Goal: Book appointment/travel/reservation

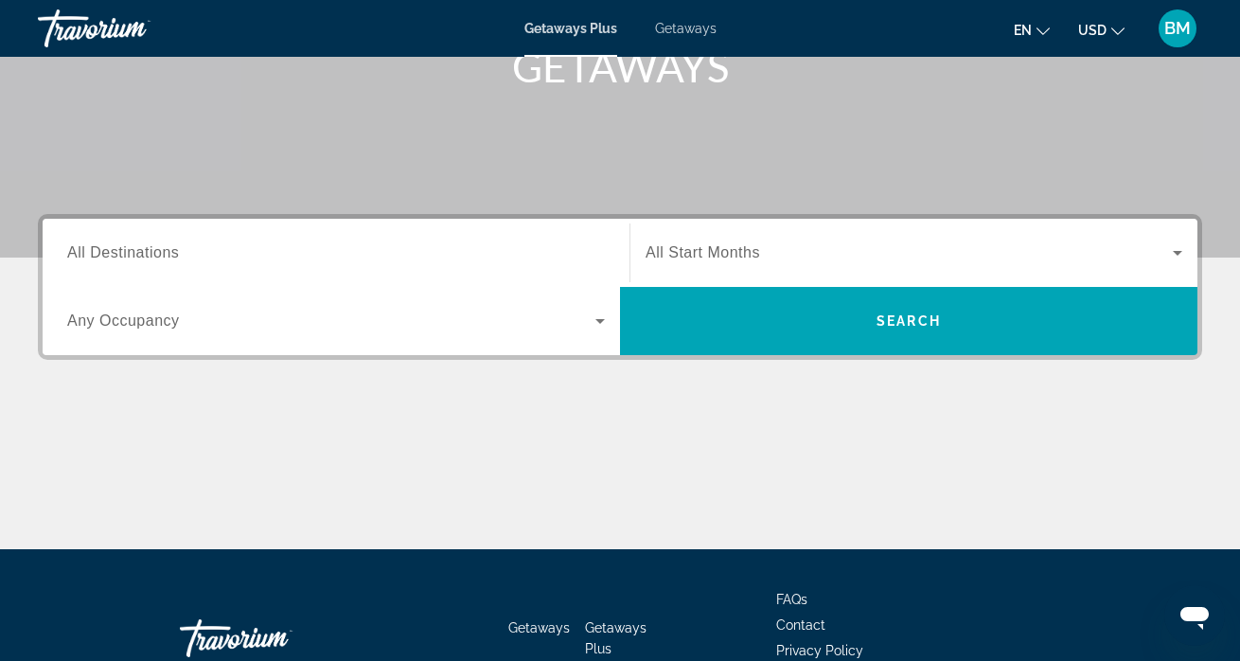
scroll to position [312, 0]
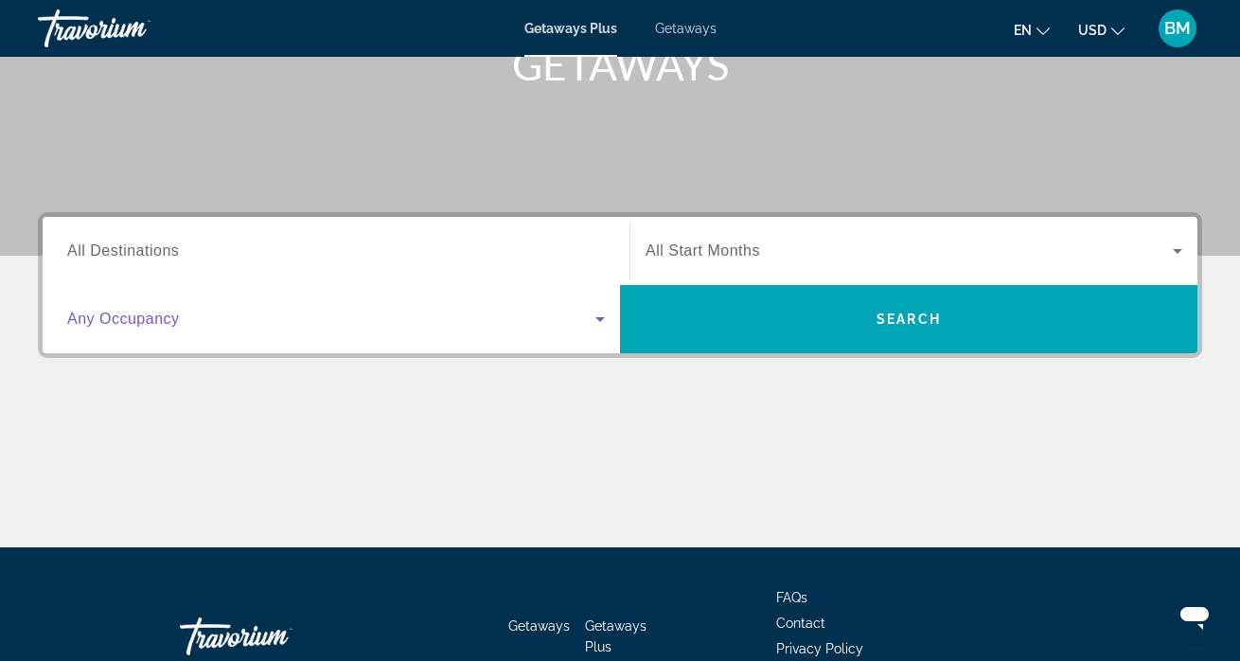
click at [362, 325] on span "Search widget" at bounding box center [331, 319] width 528 height 23
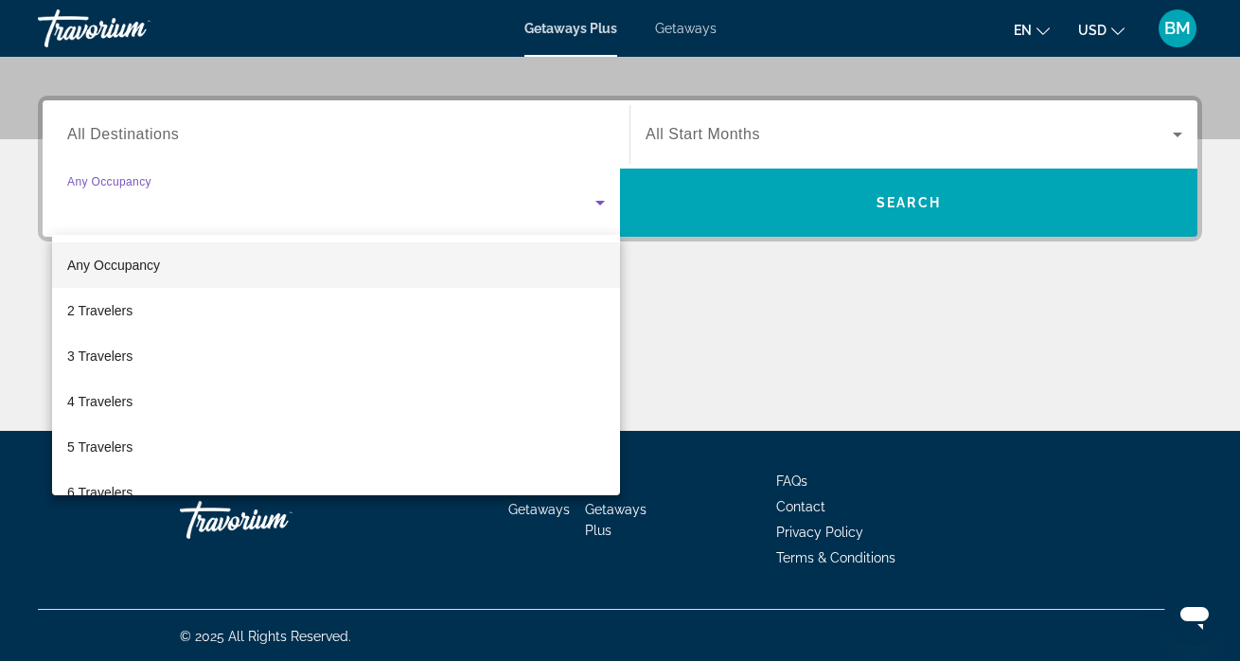
scroll to position [431, 0]
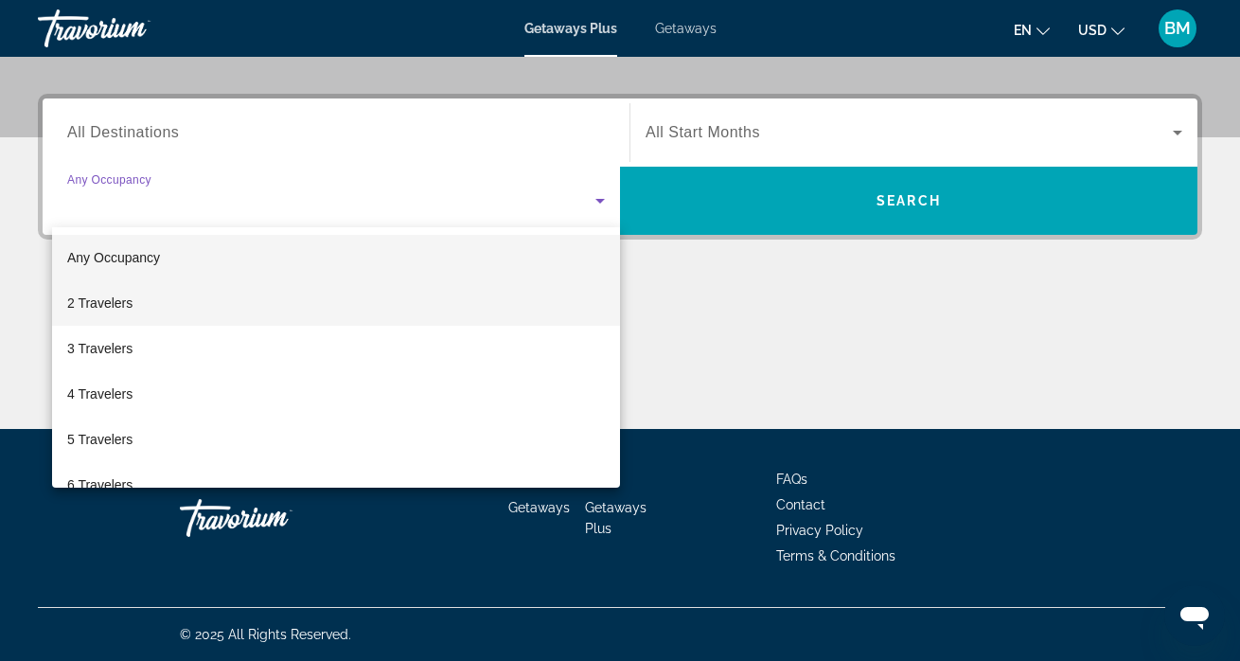
click at [367, 299] on mat-option "2 Travelers" at bounding box center [336, 302] width 568 height 45
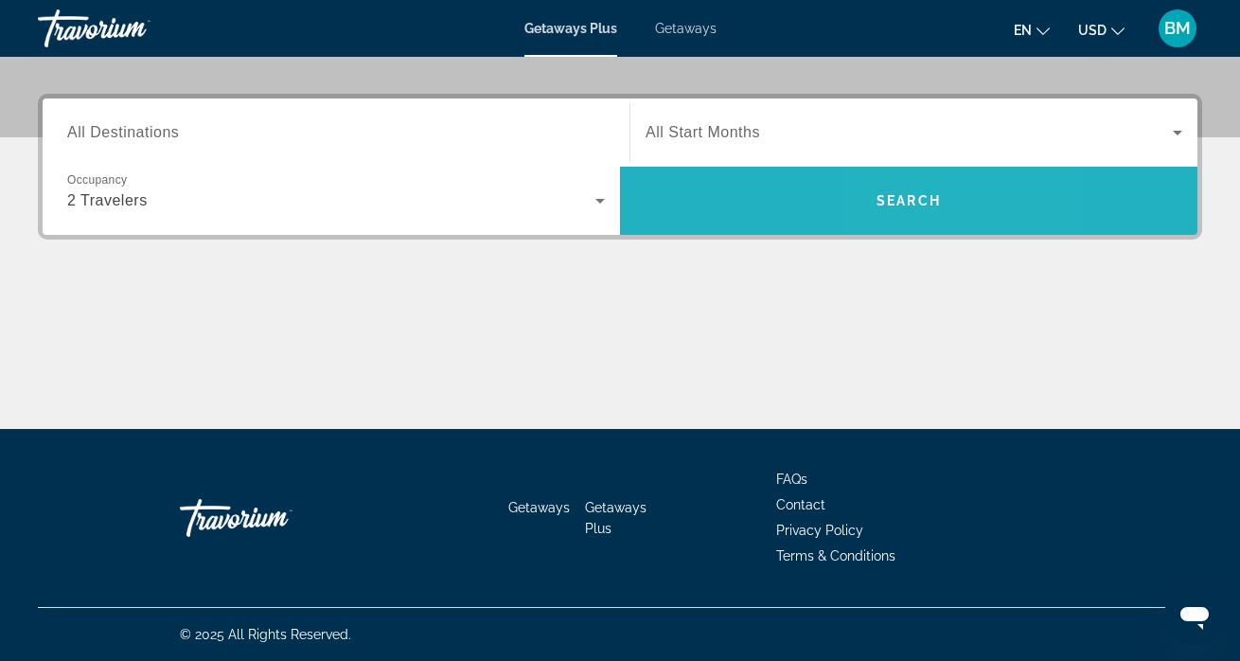
click at [900, 203] on span "Search" at bounding box center [908, 200] width 64 height 15
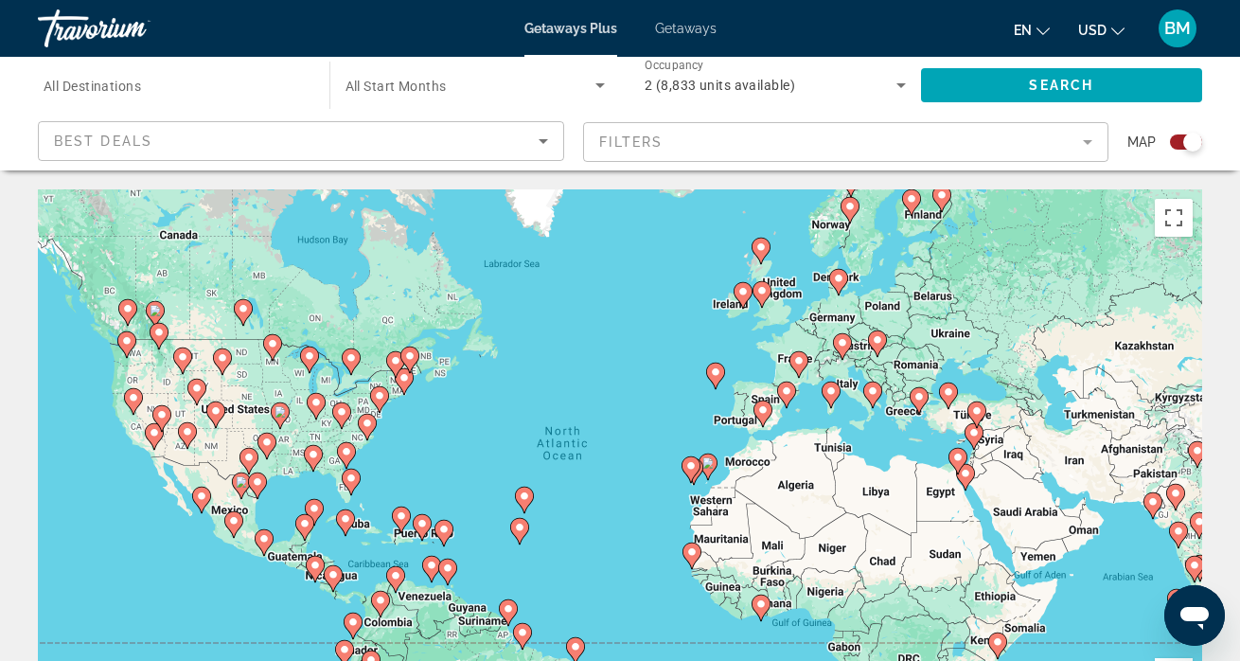
click at [729, 140] on mat-form-field "Filters" at bounding box center [846, 142] width 526 height 40
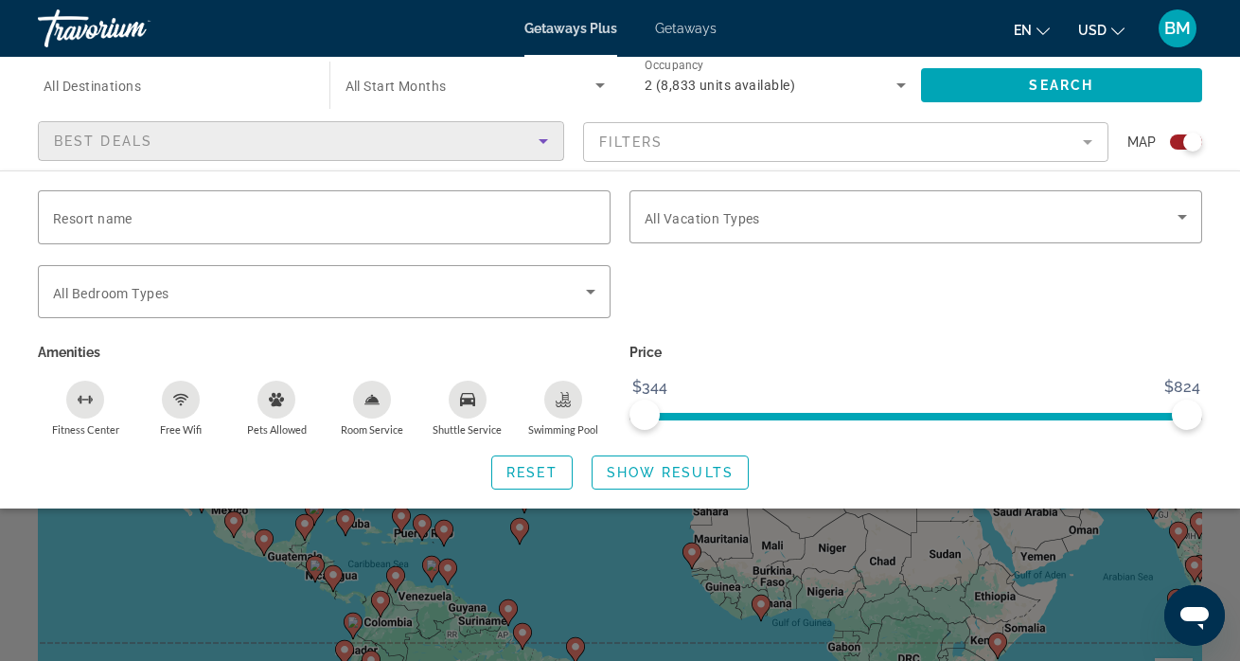
click at [540, 146] on icon "Sort by" at bounding box center [543, 141] width 23 height 23
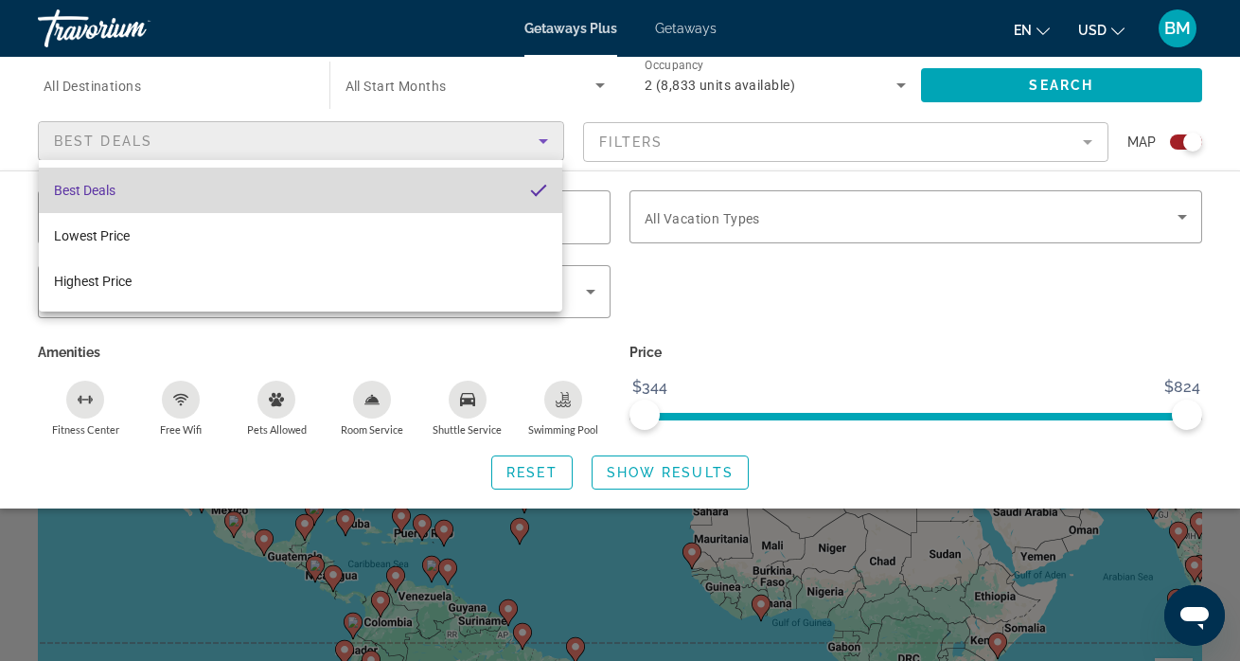
click at [511, 183] on mat-option "Best Deals" at bounding box center [300, 189] width 523 height 45
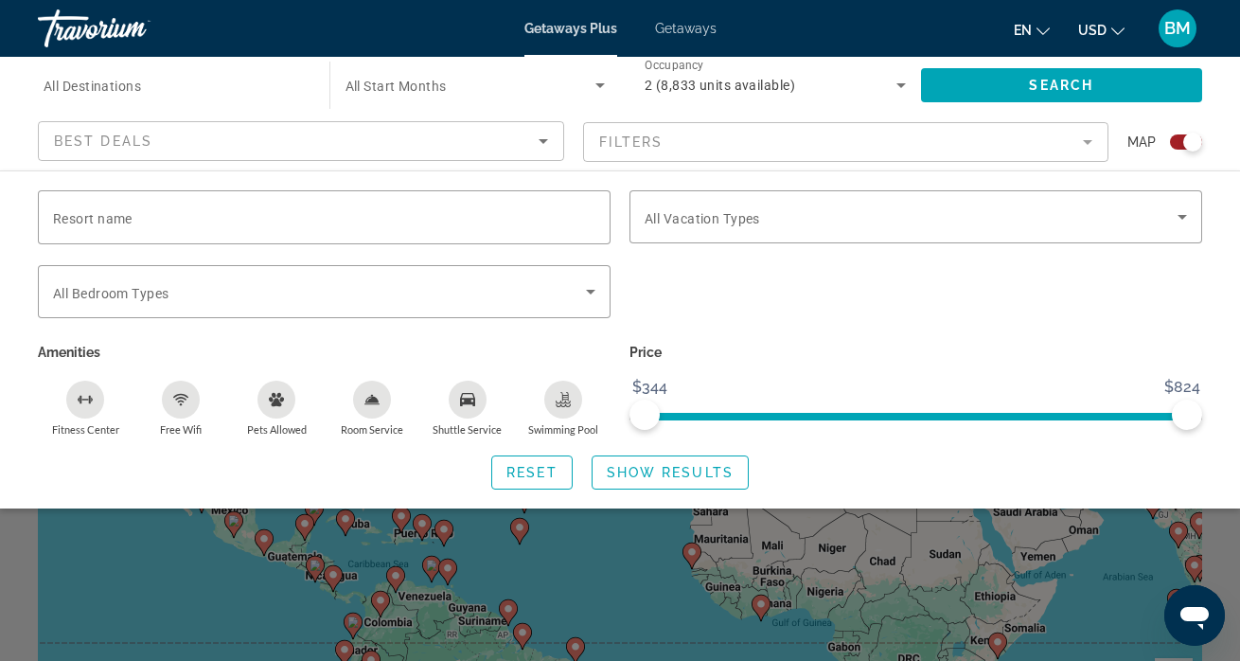
click at [743, 144] on mat-form-field "Filters" at bounding box center [846, 142] width 526 height 40
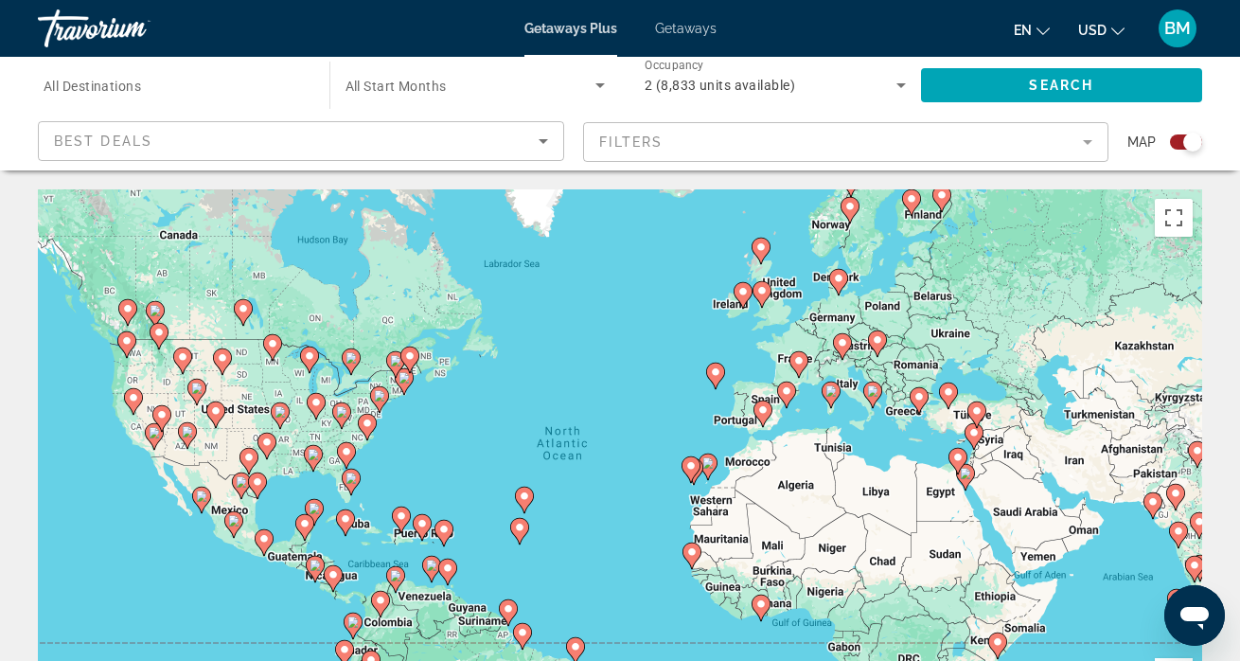
click at [741, 147] on mat-form-field "Filters" at bounding box center [846, 142] width 526 height 40
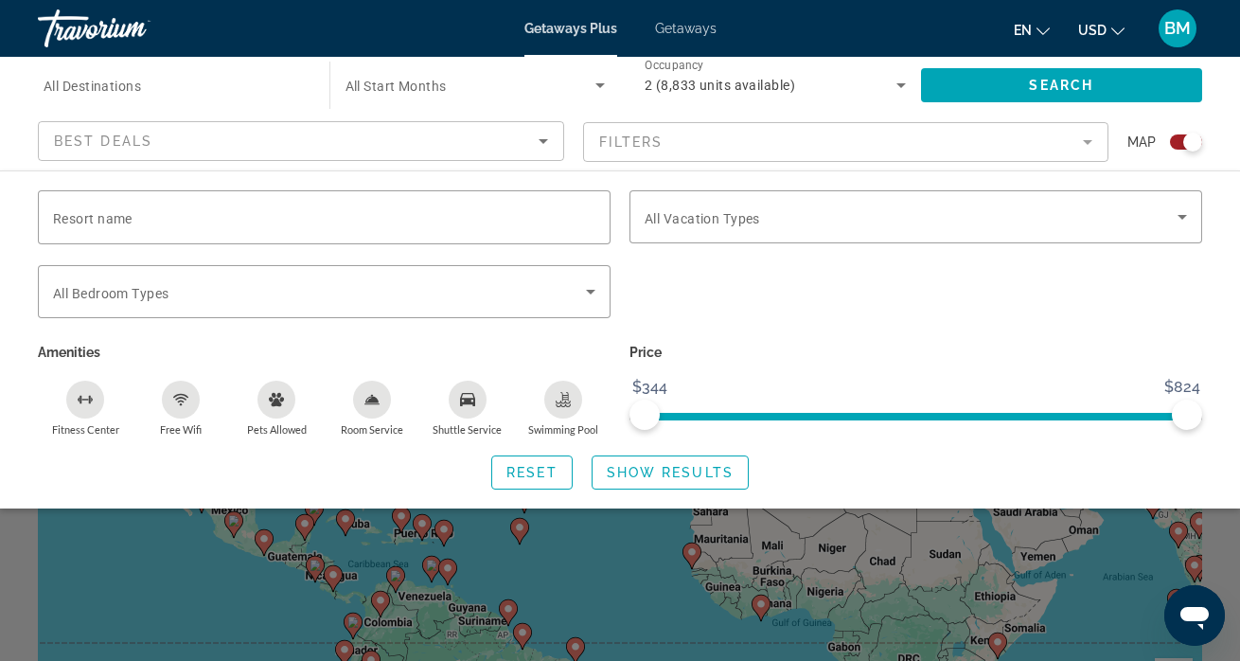
click at [867, 34] on div "en English Español Français Italiano Português русский USD USD ($) MXN (Mex$) C…" at bounding box center [968, 29] width 467 height 40
click at [686, 27] on span "Getaways" at bounding box center [686, 28] width 62 height 15
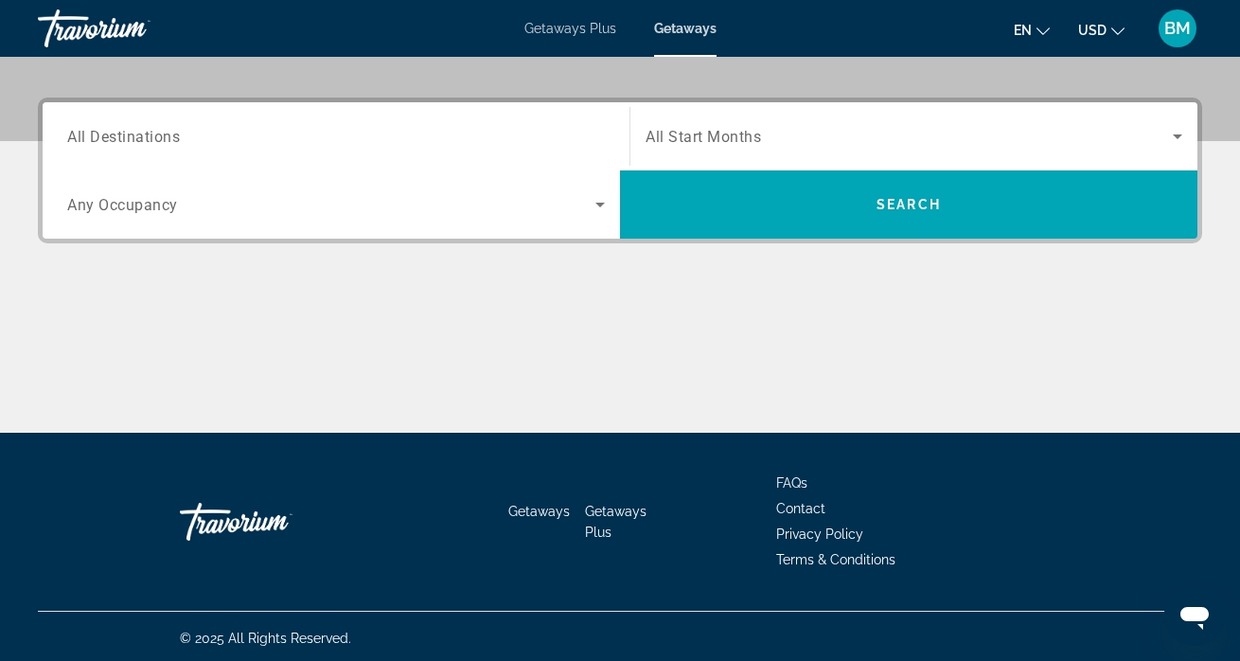
scroll to position [431, 0]
